Goal: Check status

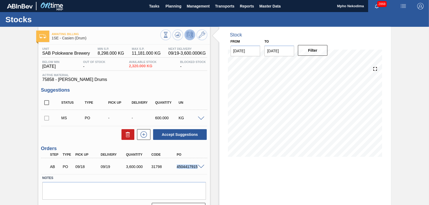
drag, startPoint x: 177, startPoint y: 168, endPoint x: 199, endPoint y: 167, distance: 22.3
click at [199, 167] on div "AB PO 09/18 09/19 3,600.000 31798 4504417915" at bounding box center [124, 165] width 166 height 13
copy div "4504417915"
click at [235, 169] on div "Stock From [DATE] to [DATE] Filter 09/17 Stock Projection 2,207.41 SAP Planning…" at bounding box center [304, 129] width 171 height 204
